Goal: Check status

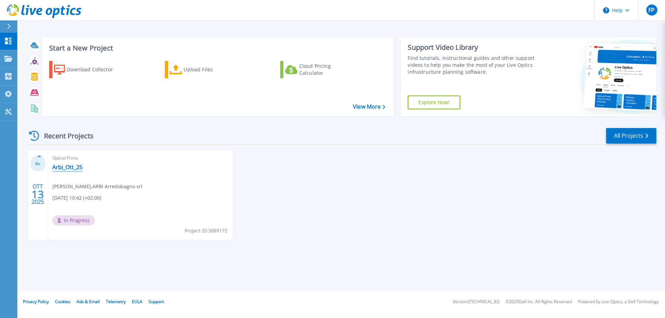
click at [67, 169] on link "Arbi_Ott_25" at bounding box center [67, 167] width 30 height 7
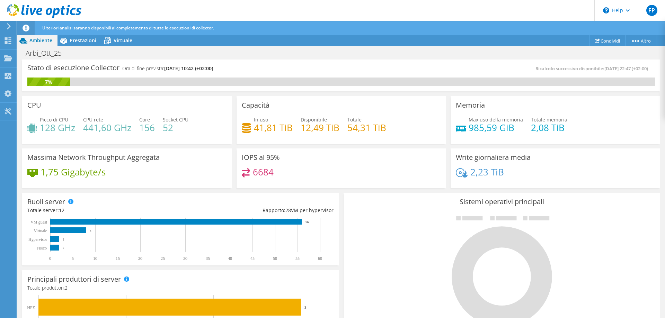
click at [365, 72] on div "Ricalcolo successivo disponibile: [DATE] 22:47 (+02:00)" at bounding box center [498, 69] width 314 height 8
click at [376, 65] on div "Ricalcolo successivo disponibile: [DATE] 22:47 (+02:00)" at bounding box center [498, 69] width 314 height 8
